Goal: Information Seeking & Learning: Learn about a topic

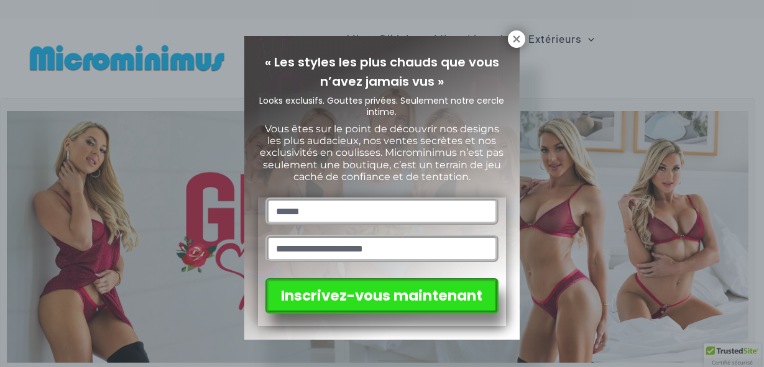
click at [481, 175] on p "Vous êtes sur le point de découvrir nos designs les plus audacieux, nos ventes …" at bounding box center [382, 153] width 248 height 60
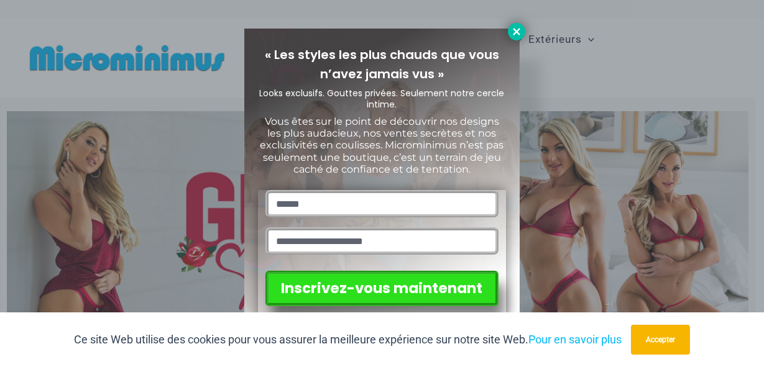
click at [516, 31] on icon at bounding box center [516, 31] width 7 height 7
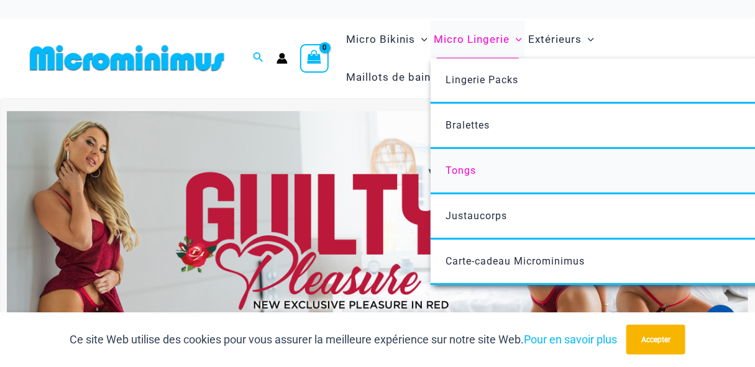
click at [466, 170] on span "Tongs" at bounding box center [461, 171] width 30 height 12
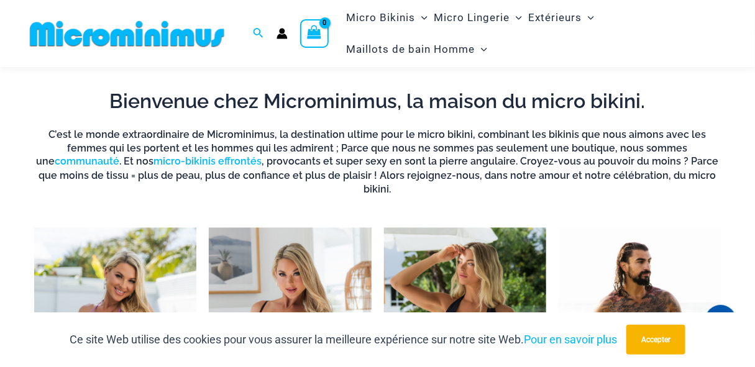
scroll to position [835, 0]
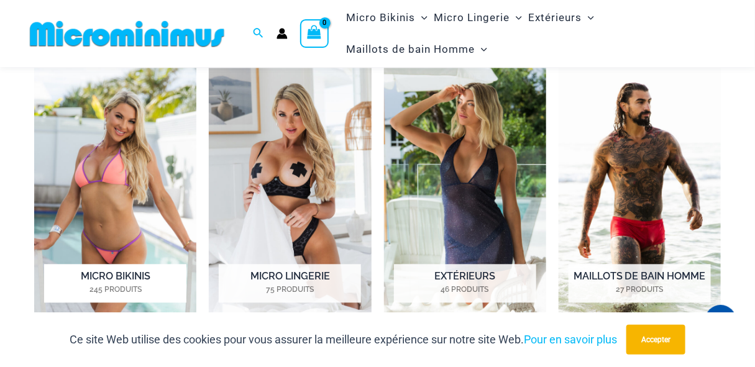
click at [149, 184] on img "Visit product category Micro Bikinis" at bounding box center [115, 194] width 162 height 252
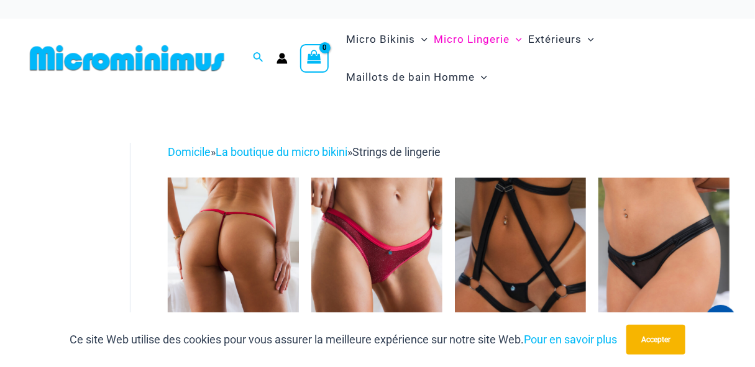
click at [266, 250] on img at bounding box center [233, 276] width 131 height 196
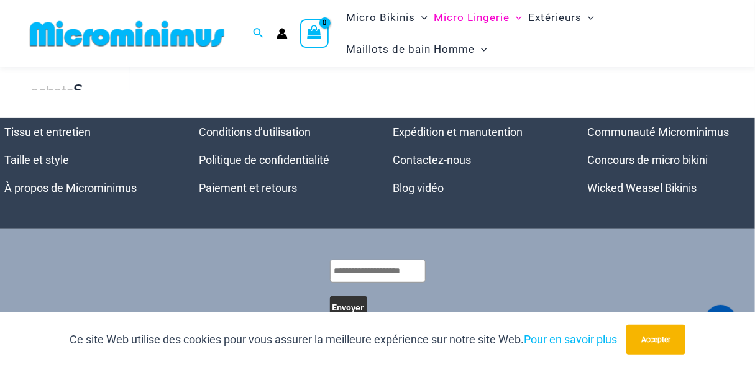
scroll to position [1742, 0]
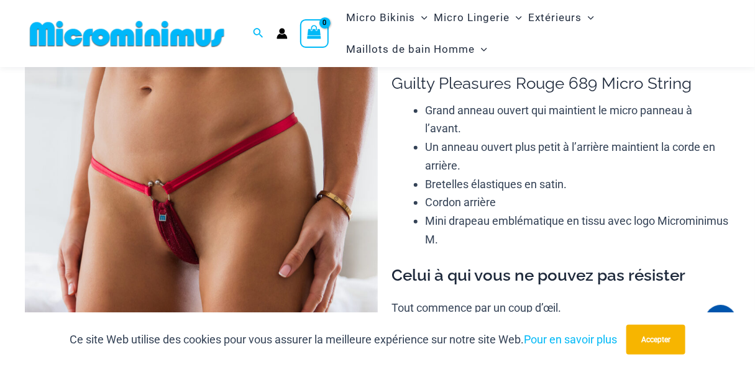
scroll to position [99, 0]
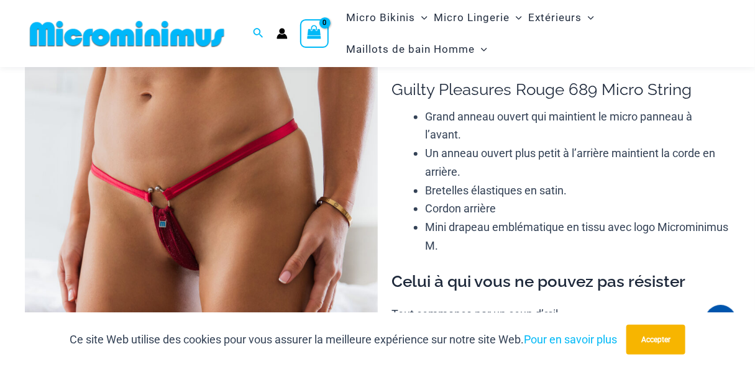
click at [216, 249] on img at bounding box center [201, 306] width 353 height 529
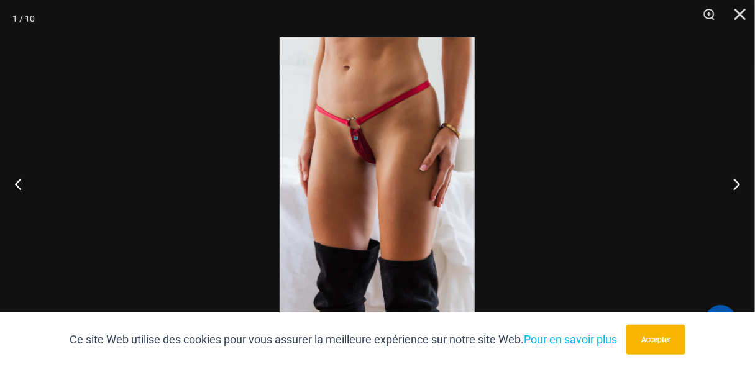
click at [389, 156] on img at bounding box center [377, 183] width 195 height 293
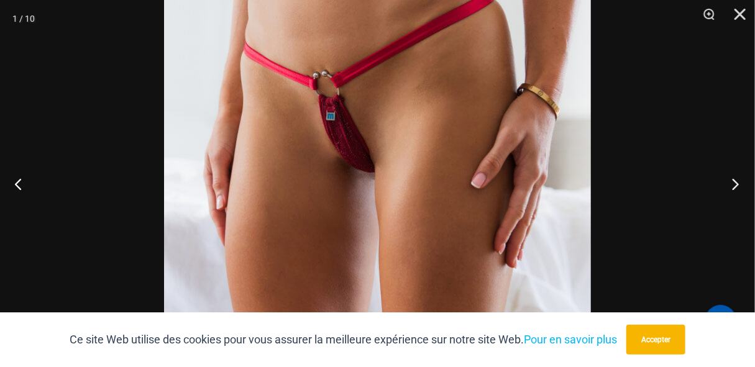
click at [730, 178] on button "Prochain" at bounding box center [732, 184] width 47 height 62
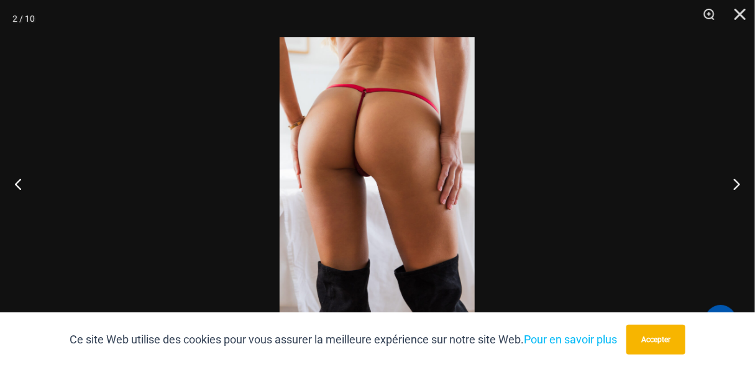
click at [354, 167] on img at bounding box center [377, 183] width 195 height 293
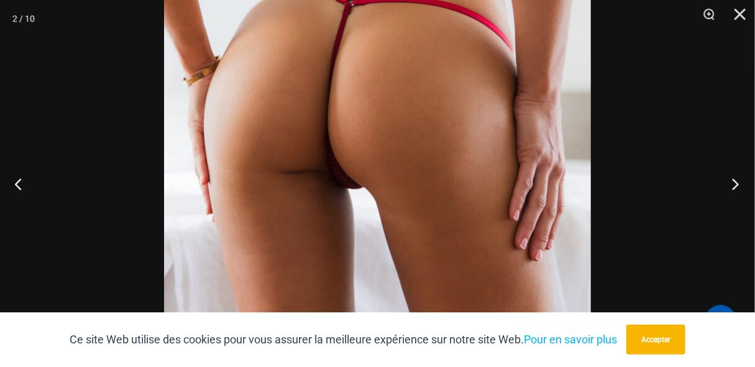
click at [734, 181] on button "Prochain" at bounding box center [732, 184] width 47 height 62
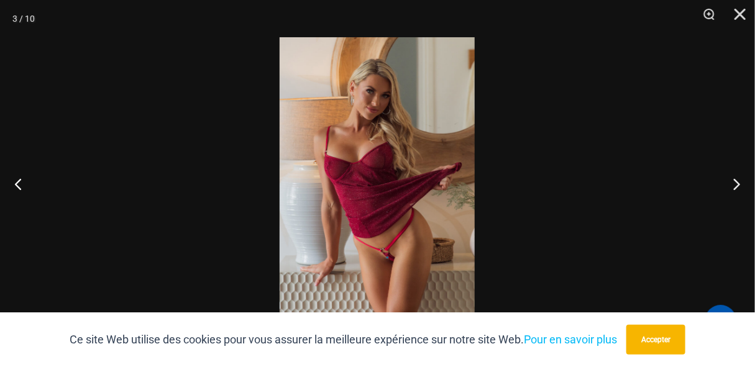
click at [382, 250] on img at bounding box center [377, 183] width 195 height 293
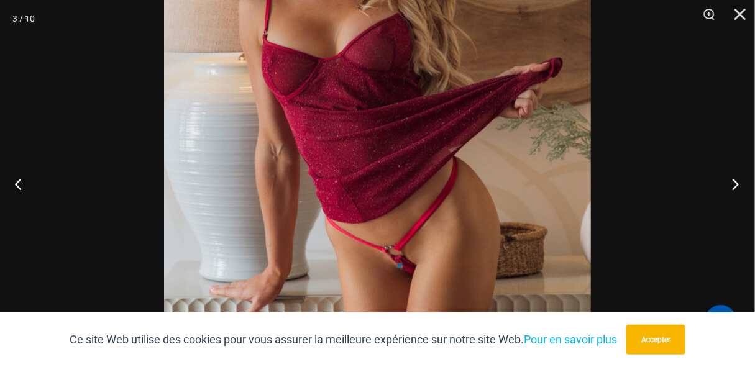
click at [733, 178] on button "Prochain" at bounding box center [732, 184] width 47 height 62
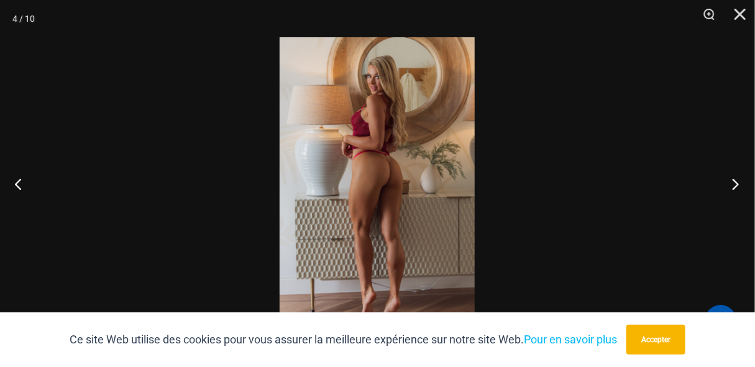
click at [733, 178] on button "Prochain" at bounding box center [732, 184] width 47 height 62
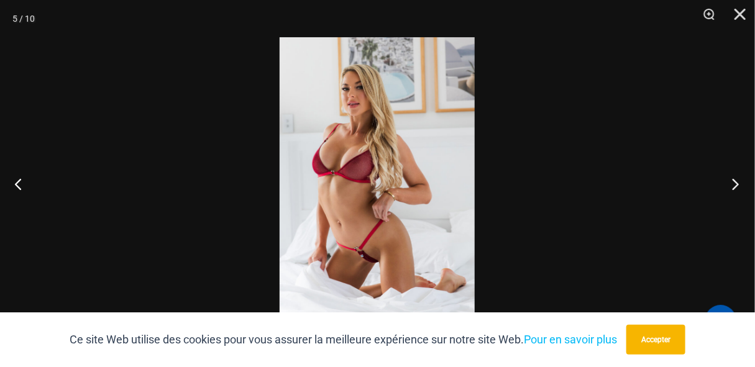
click at [733, 178] on button "Prochain" at bounding box center [732, 184] width 47 height 62
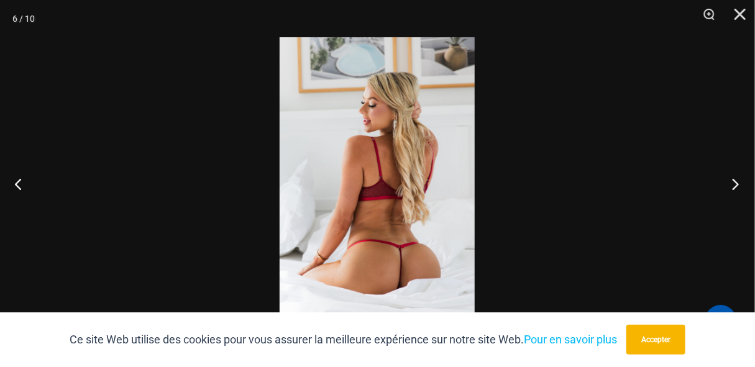
click at [733, 178] on button "Prochain" at bounding box center [732, 184] width 47 height 62
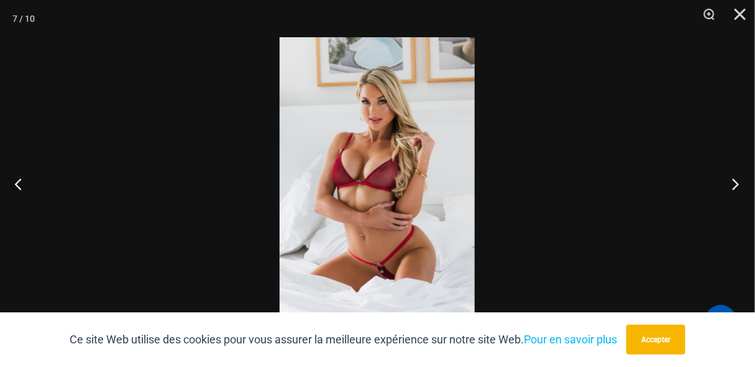
click at [733, 179] on button "Prochain" at bounding box center [732, 184] width 47 height 62
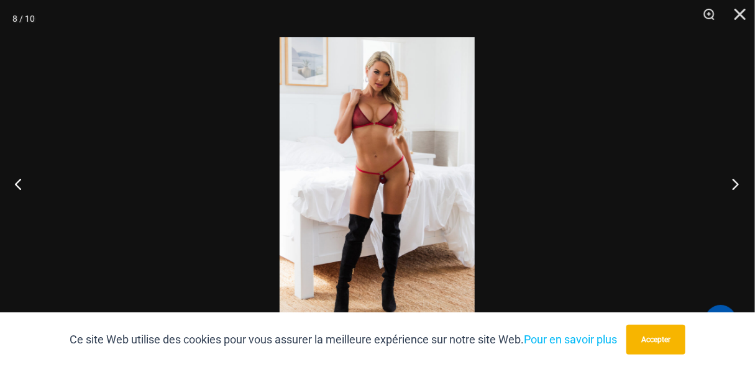
click at [733, 179] on button "Prochain" at bounding box center [732, 184] width 47 height 62
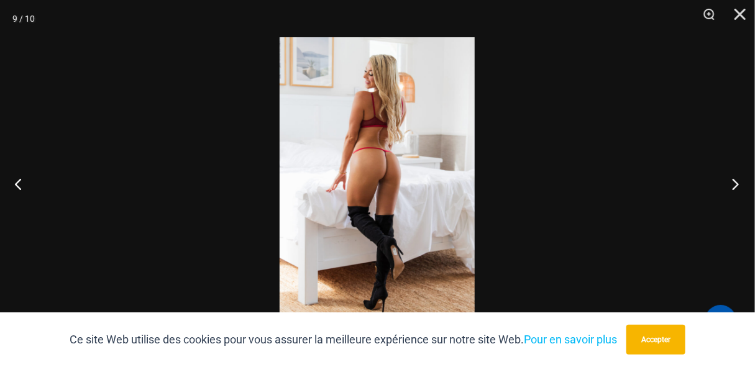
click at [733, 179] on button "Prochain" at bounding box center [732, 184] width 47 height 62
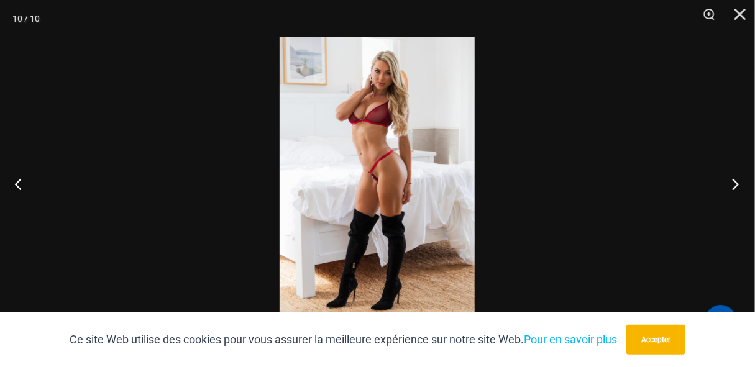
click at [733, 179] on button "Prochain" at bounding box center [732, 184] width 47 height 62
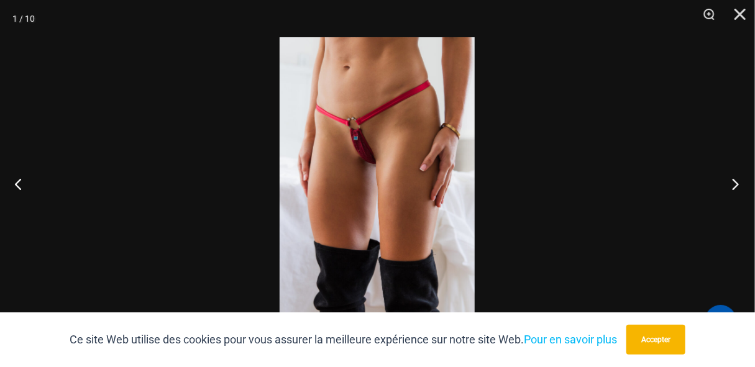
click at [733, 179] on button "Prochain" at bounding box center [732, 184] width 47 height 62
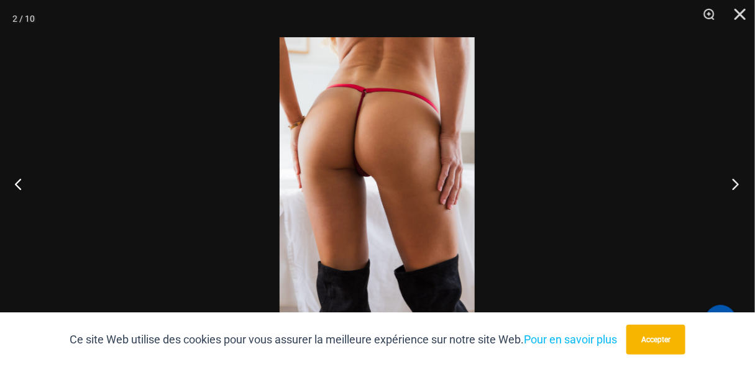
click at [733, 179] on button "Prochain" at bounding box center [732, 184] width 47 height 62
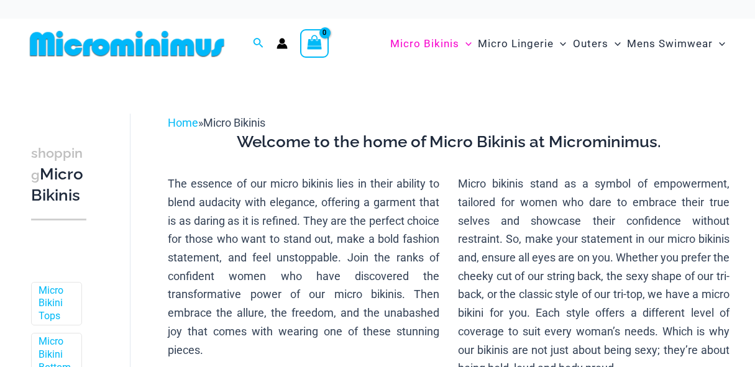
scroll to position [14, 0]
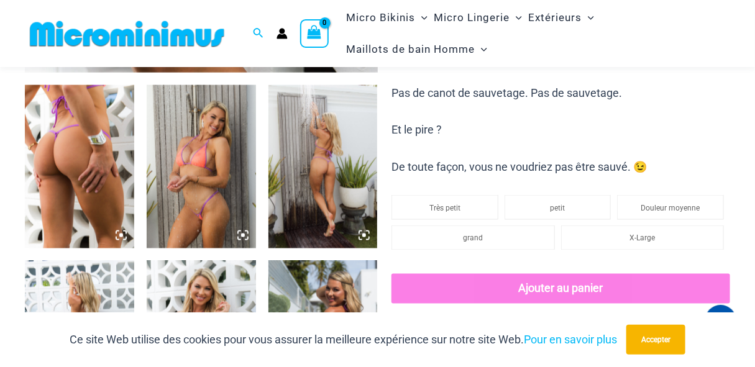
scroll to position [613, 0]
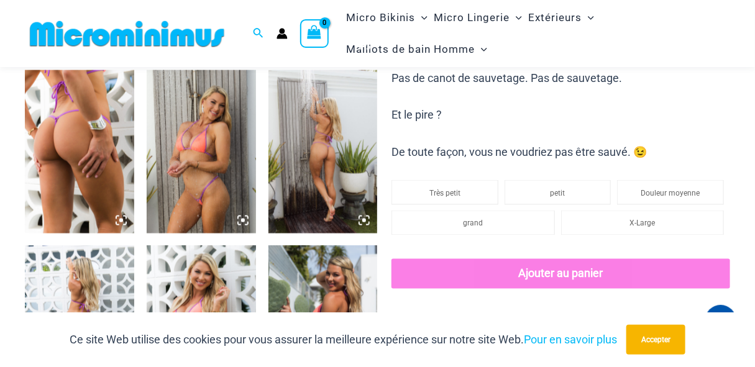
click at [115, 168] on img at bounding box center [79, 152] width 109 height 164
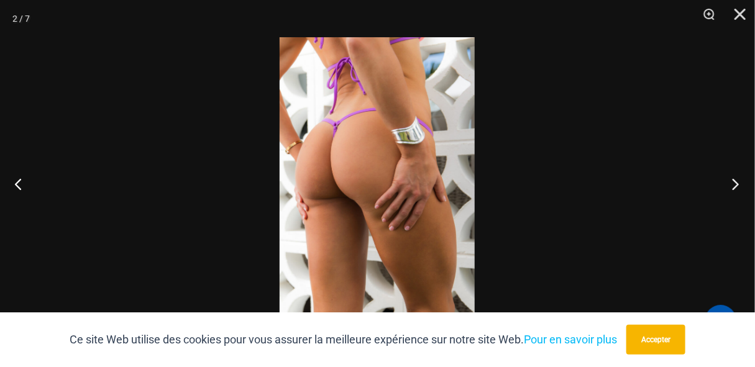
click at [729, 181] on button "Prochain" at bounding box center [732, 184] width 47 height 62
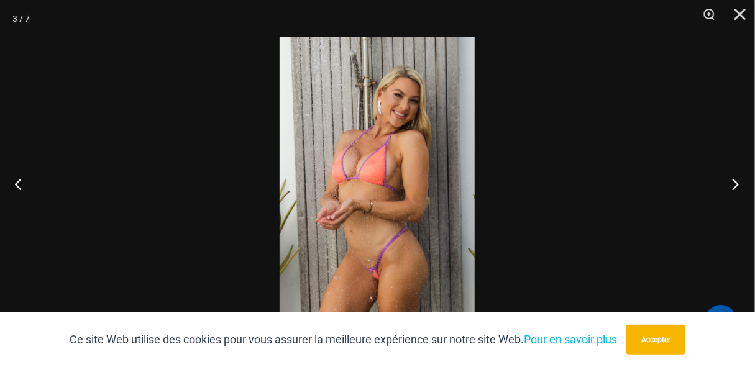
click at [729, 181] on button "Prochain" at bounding box center [732, 184] width 47 height 62
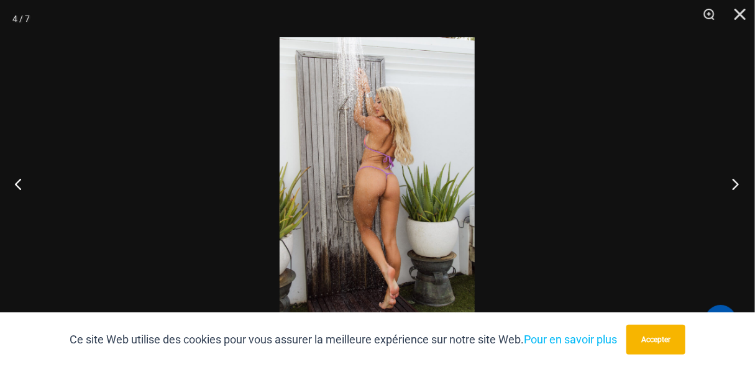
click at [730, 181] on button "Prochain" at bounding box center [732, 184] width 47 height 62
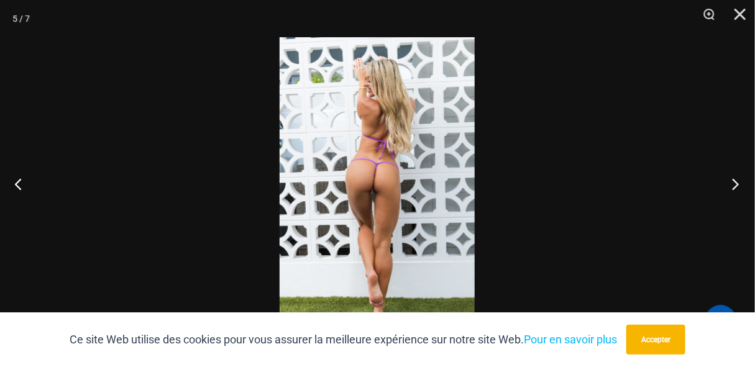
click at [730, 181] on button "Prochain" at bounding box center [732, 184] width 47 height 62
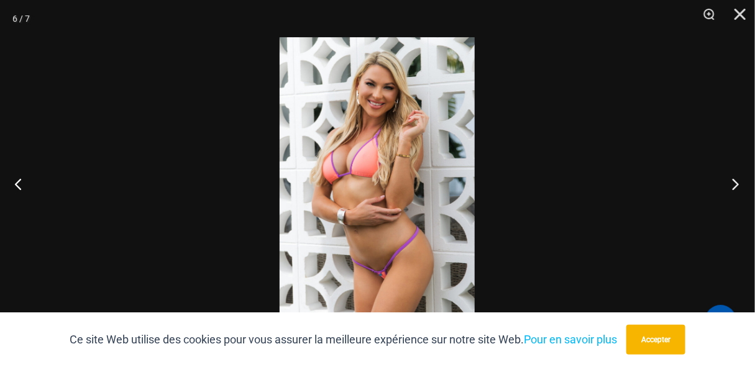
click at [730, 181] on button "Prochain" at bounding box center [732, 184] width 47 height 62
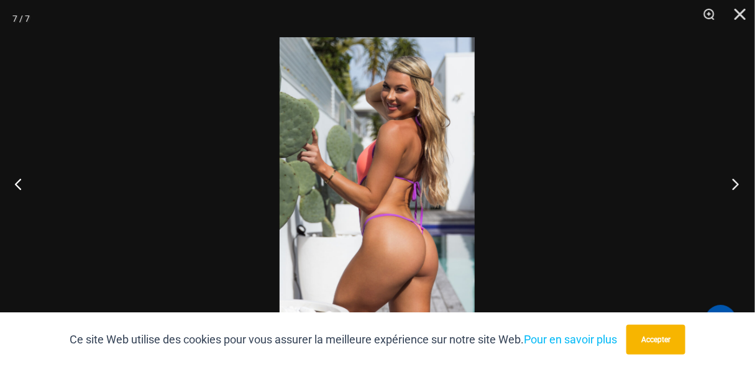
click at [730, 181] on button "Prochain" at bounding box center [732, 184] width 47 height 62
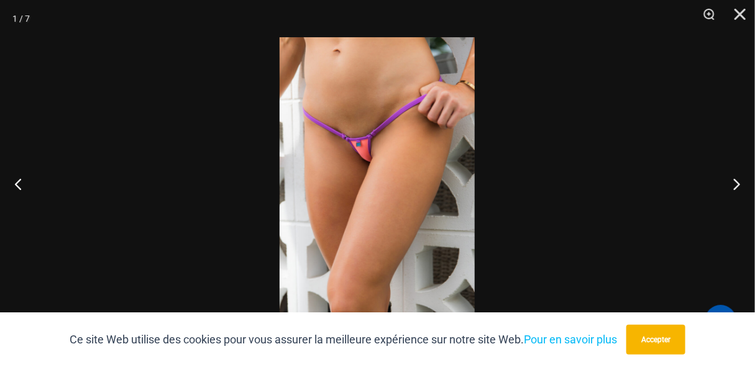
click at [355, 150] on img at bounding box center [377, 183] width 195 height 293
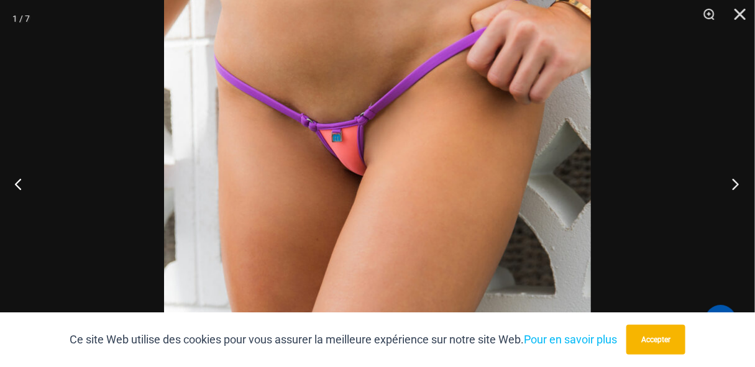
click at [732, 185] on button "Prochain" at bounding box center [732, 184] width 47 height 62
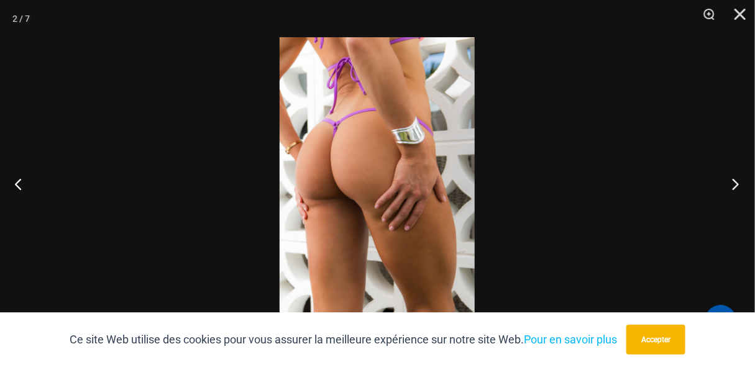
click at [732, 185] on button "Prochain" at bounding box center [732, 184] width 47 height 62
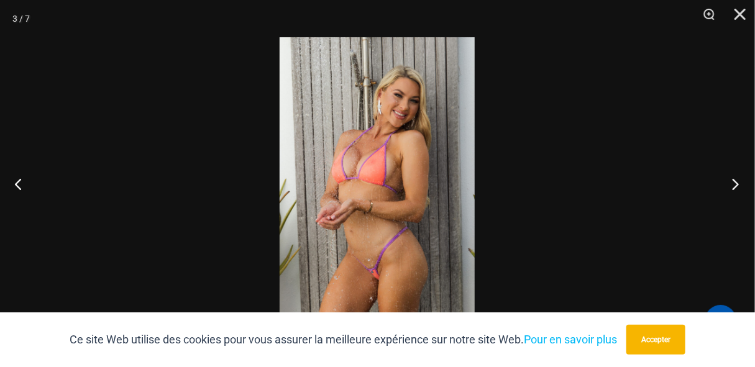
click at [732, 185] on button "Prochain" at bounding box center [732, 184] width 47 height 62
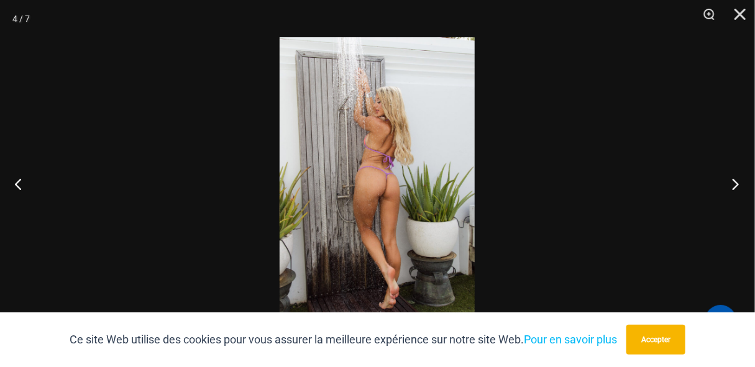
click at [732, 185] on button "Prochain" at bounding box center [732, 184] width 47 height 62
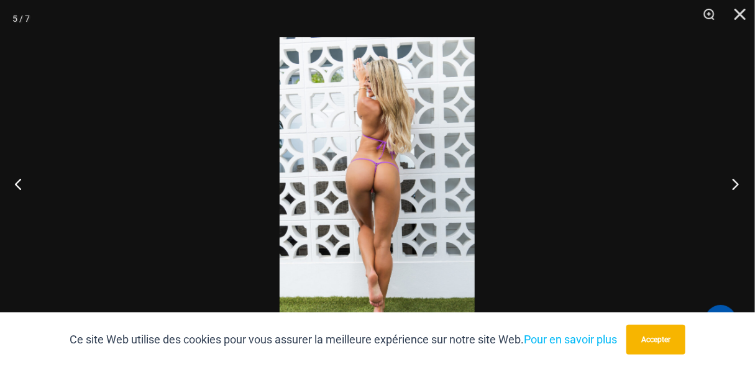
click at [732, 185] on button "Prochain" at bounding box center [732, 184] width 47 height 62
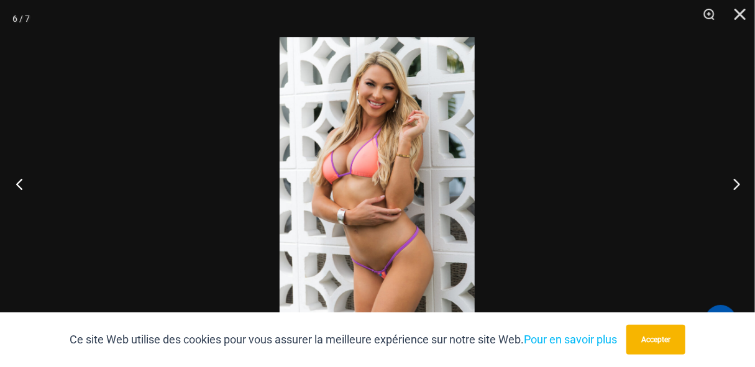
click at [9, 186] on button "Précédent" at bounding box center [23, 184] width 47 height 62
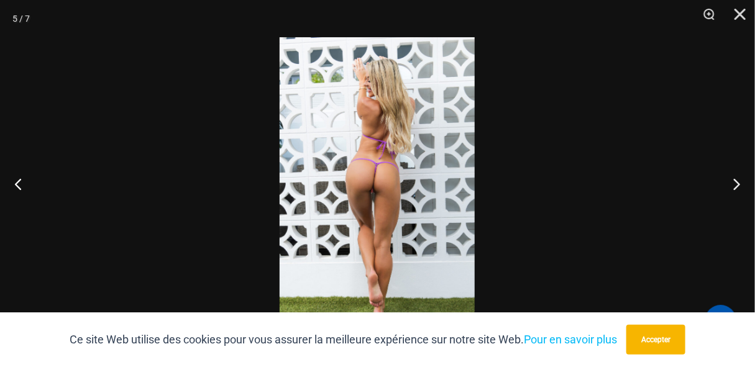
click at [318, 218] on img at bounding box center [377, 183] width 195 height 293
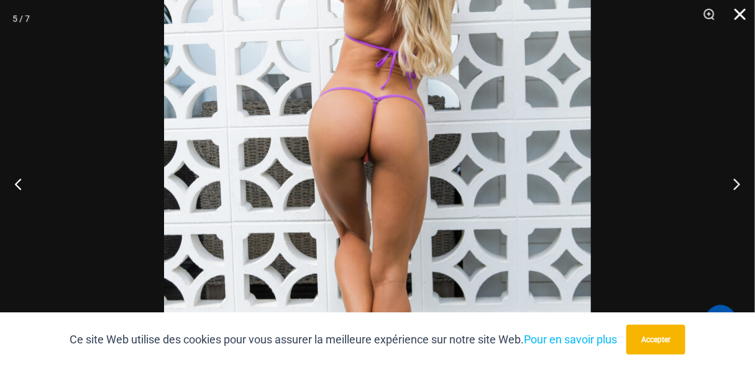
click at [735, 15] on button "Fermer" at bounding box center [735, 18] width 31 height 37
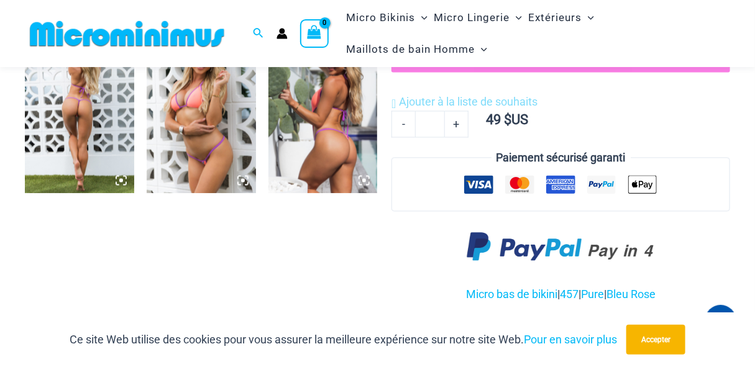
scroll to position [839, 0]
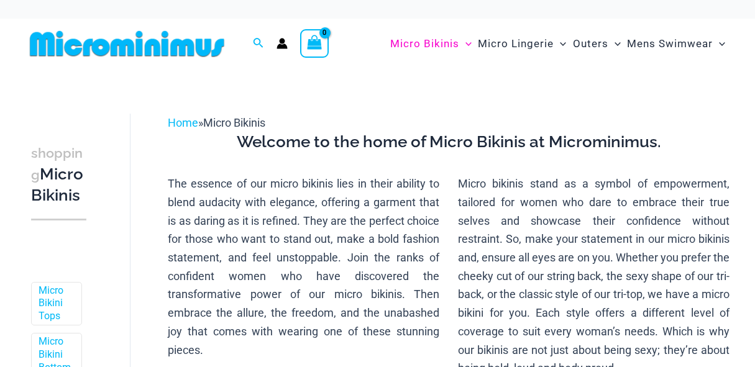
scroll to position [638, 0]
